Goal: Navigation & Orientation: Go to known website

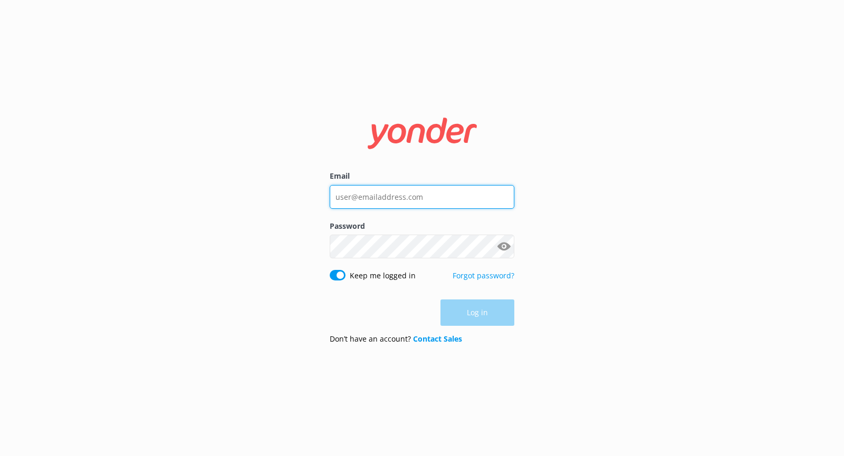
type input "[EMAIL_ADDRESS][DOMAIN_NAME]"
click at [485, 311] on div "Log in" at bounding box center [422, 312] width 185 height 26
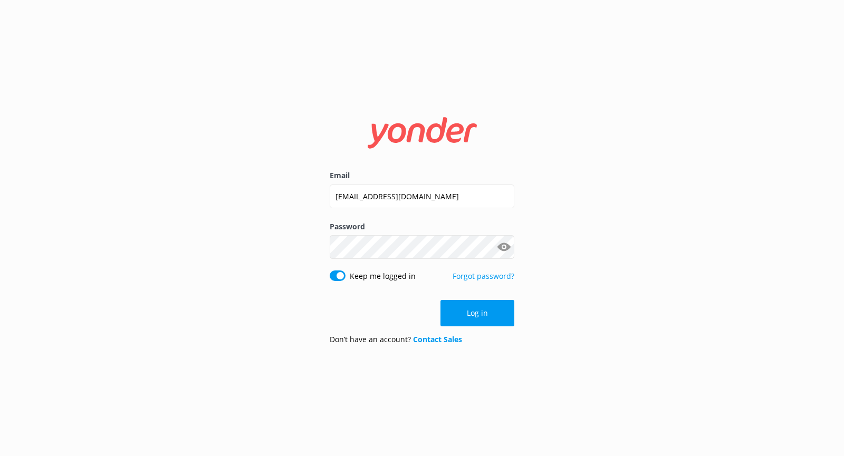
click at [484, 312] on button "Log in" at bounding box center [477, 313] width 74 height 26
